Goal: Navigation & Orientation: Find specific page/section

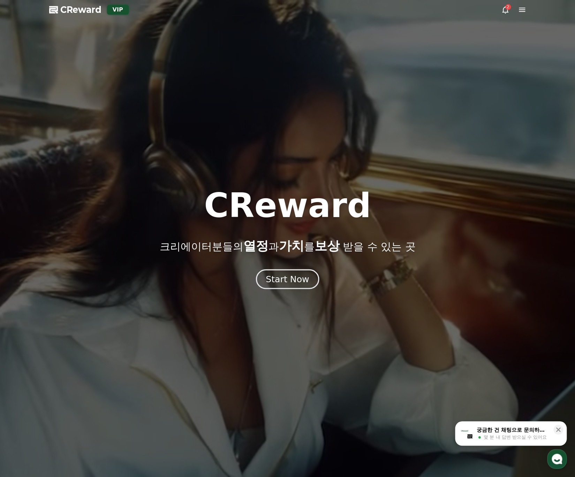
click at [300, 283] on div "Start Now" at bounding box center [287, 279] width 43 height 12
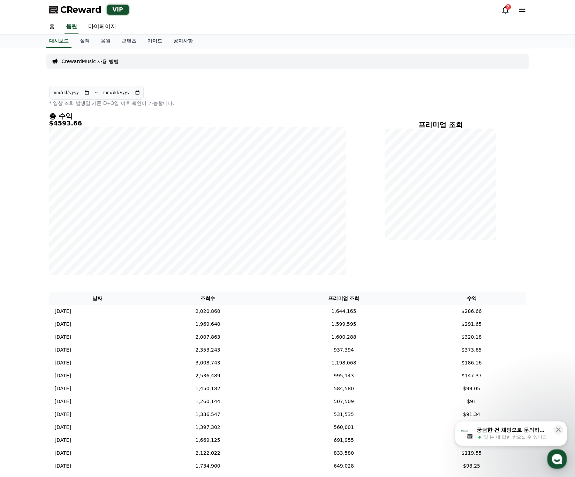
click at [503, 11] on icon at bounding box center [505, 10] width 8 height 8
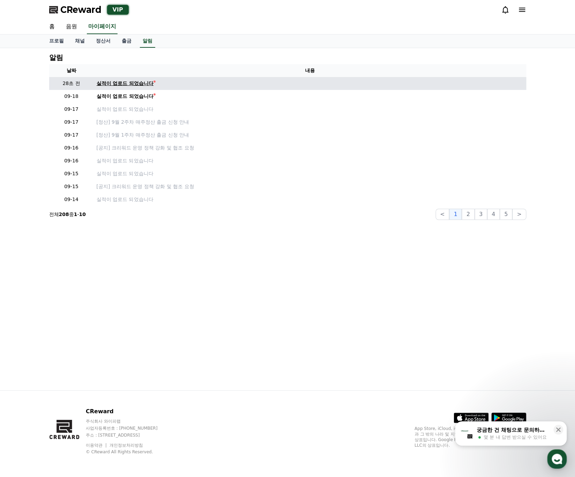
click at [119, 84] on div "실적이 업로드 되었습니다" at bounding box center [125, 83] width 57 height 7
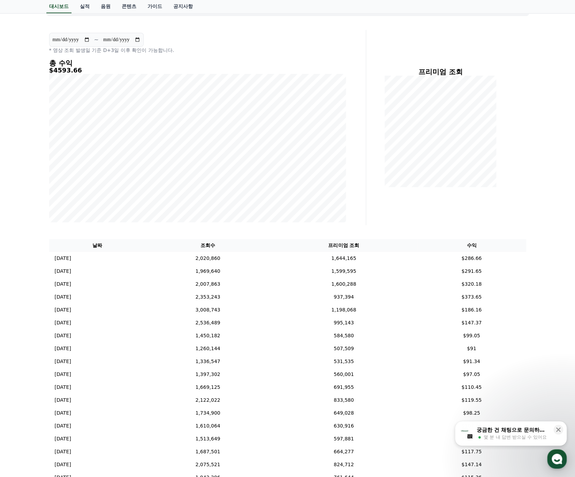
scroll to position [55, 0]
